Goal: Transaction & Acquisition: Purchase product/service

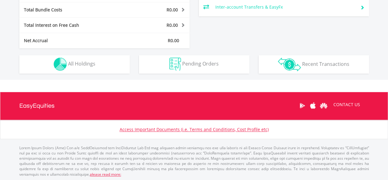
scroll to position [290, 0]
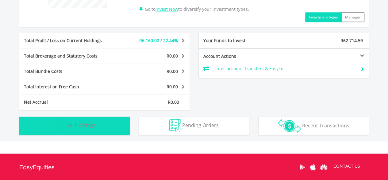
click at [85, 124] on span "All Holdings" at bounding box center [81, 125] width 27 height 7
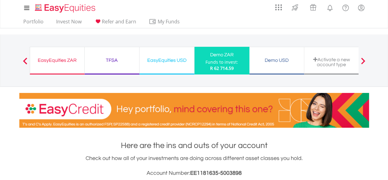
scroll to position [0, 0]
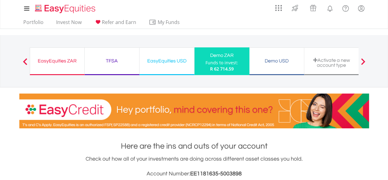
click at [159, 62] on div "EasyEquities USD" at bounding box center [166, 60] width 47 height 9
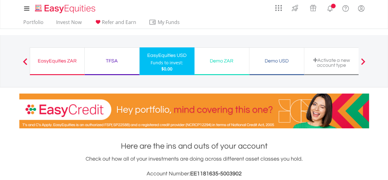
scroll to position [59, 117]
click at [68, 22] on link "Invest Now" at bounding box center [69, 24] width 30 height 10
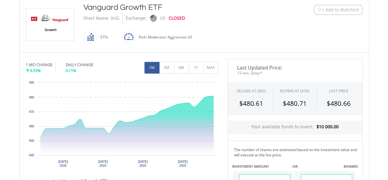
scroll to position [184, 0]
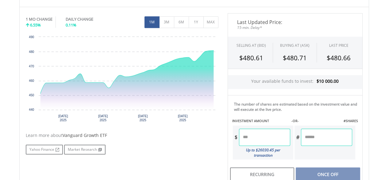
click at [262, 135] on input "number" at bounding box center [264, 136] width 51 height 17
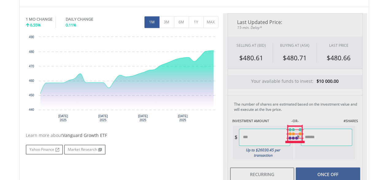
click at [329, 138] on div "Last Updated Price: 15-min. Delay* SELLING AT (BID) BUYING AT (ASK) LAST PRICE …" at bounding box center [295, 133] width 144 height 241
type input "*******"
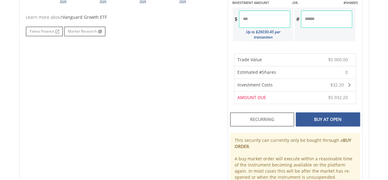
scroll to position [307, 0]
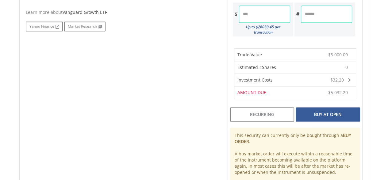
click at [332, 108] on div "Buy At Open" at bounding box center [328, 114] width 64 height 14
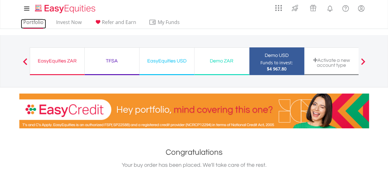
click at [33, 21] on link "Portfolio" at bounding box center [33, 24] width 25 height 10
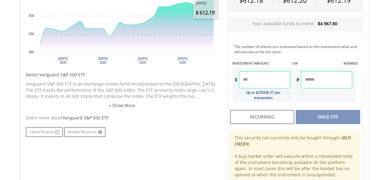
scroll to position [246, 0]
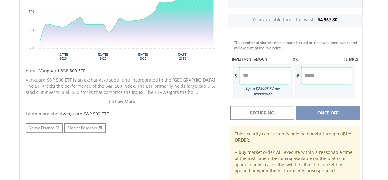
click at [251, 74] on input "number" at bounding box center [264, 75] width 51 height 17
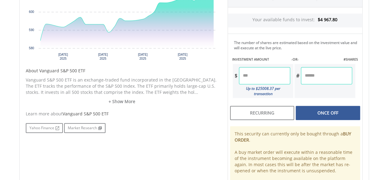
click at [334, 74] on div "Last Updated Price: 15-min. Delay* SELLING AT (BID) BUYING AT (ASK) LAST PRICE …" at bounding box center [295, 72] width 144 height 241
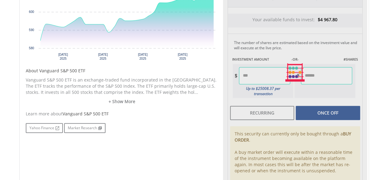
type input "*******"
type input "******"
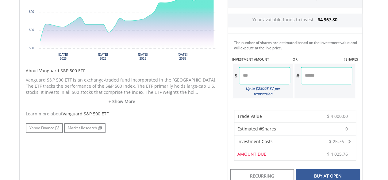
scroll to position [307, 0]
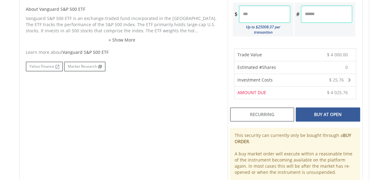
click at [330, 107] on div "Buy At Open" at bounding box center [328, 114] width 64 height 14
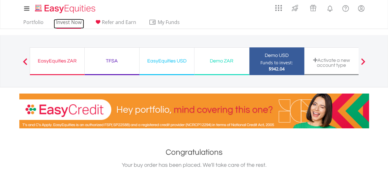
click at [66, 21] on link "Invest Now" at bounding box center [69, 24] width 30 height 10
